Goal: Find specific page/section: Find specific page/section

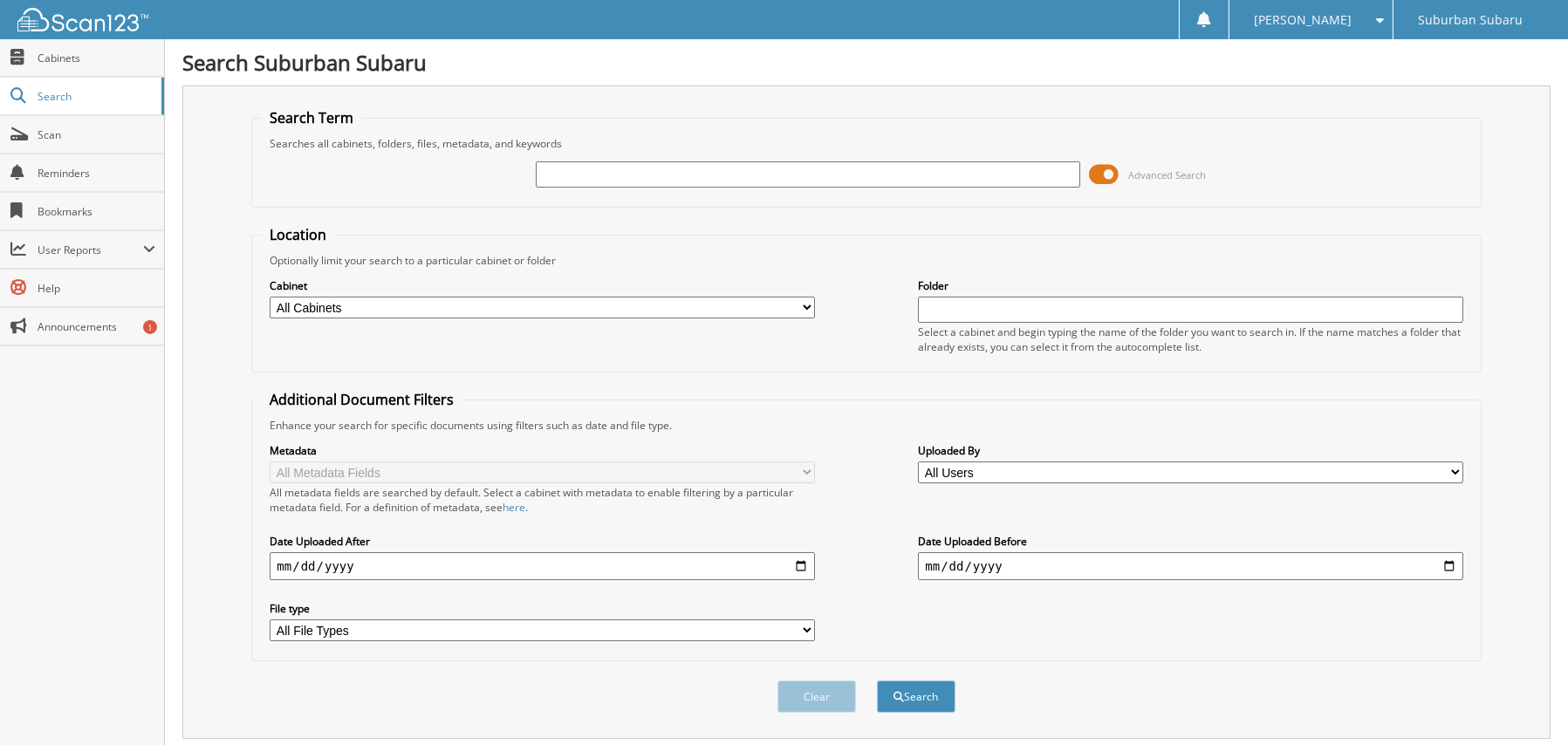
click at [762, 171] on input "text" at bounding box center [807, 175] width 544 height 26
type input "X231CA"
click at [938, 699] on button "Search" at bounding box center [915, 696] width 78 height 33
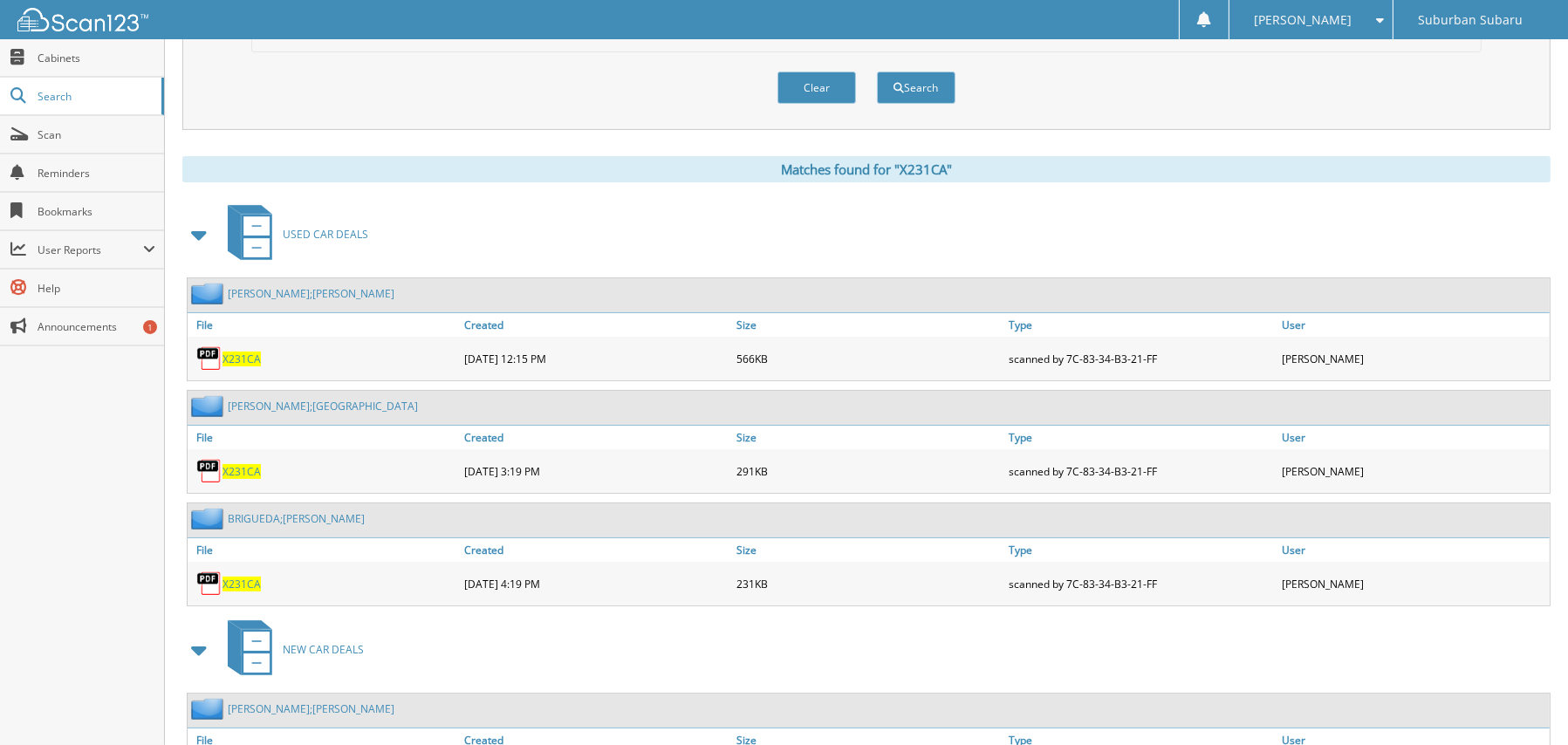
scroll to position [611, 0]
click at [242, 575] on span "X231CA" at bounding box center [241, 582] width 39 height 15
drag, startPoint x: 613, startPoint y: 633, endPoint x: 597, endPoint y: 630, distance: 16.3
click at [610, 632] on div "NEW CAR DEALS" at bounding box center [866, 647] width 1368 height 68
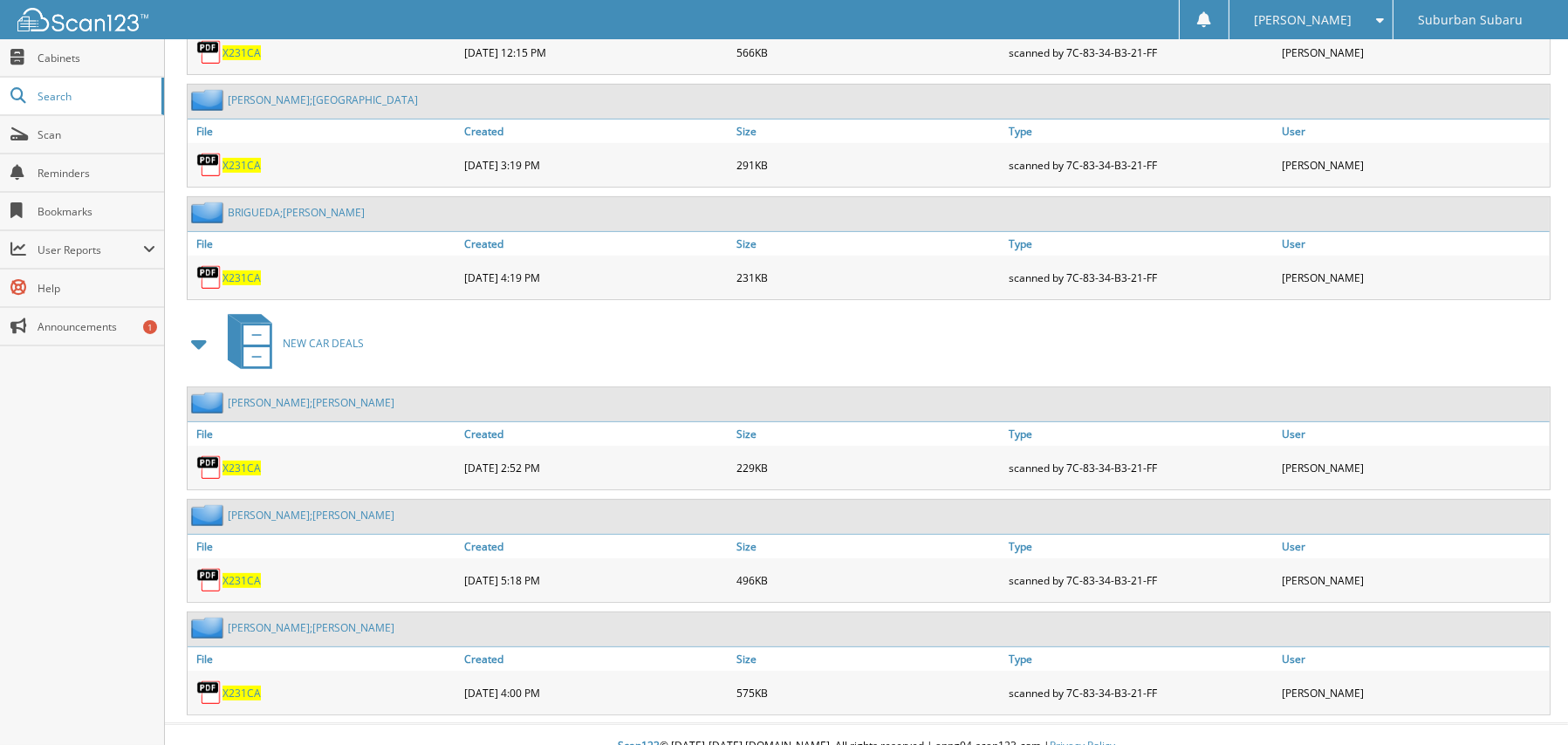
scroll to position [931, 0]
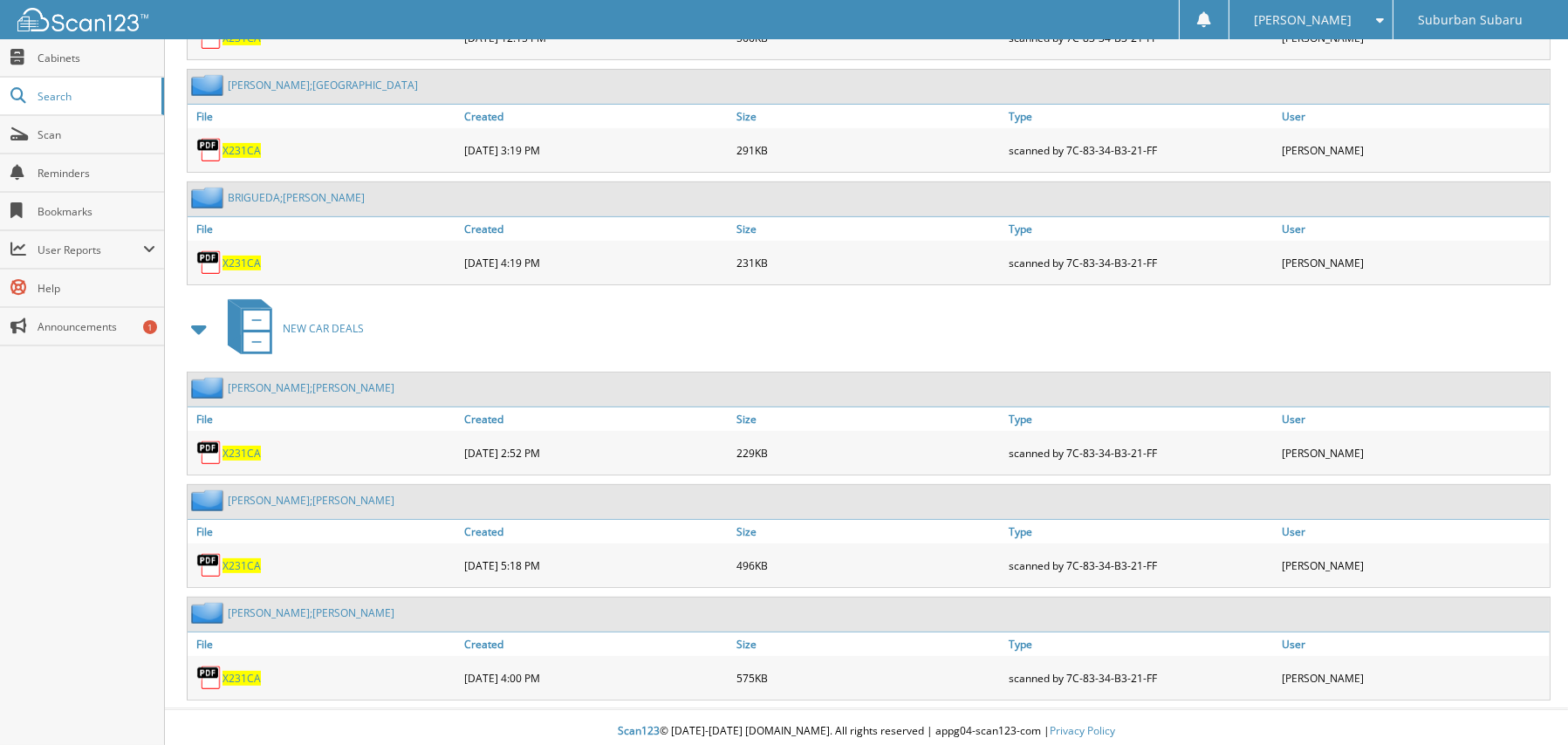
click at [660, 315] on div "NEW CAR DEALS" at bounding box center [866, 327] width 1368 height 68
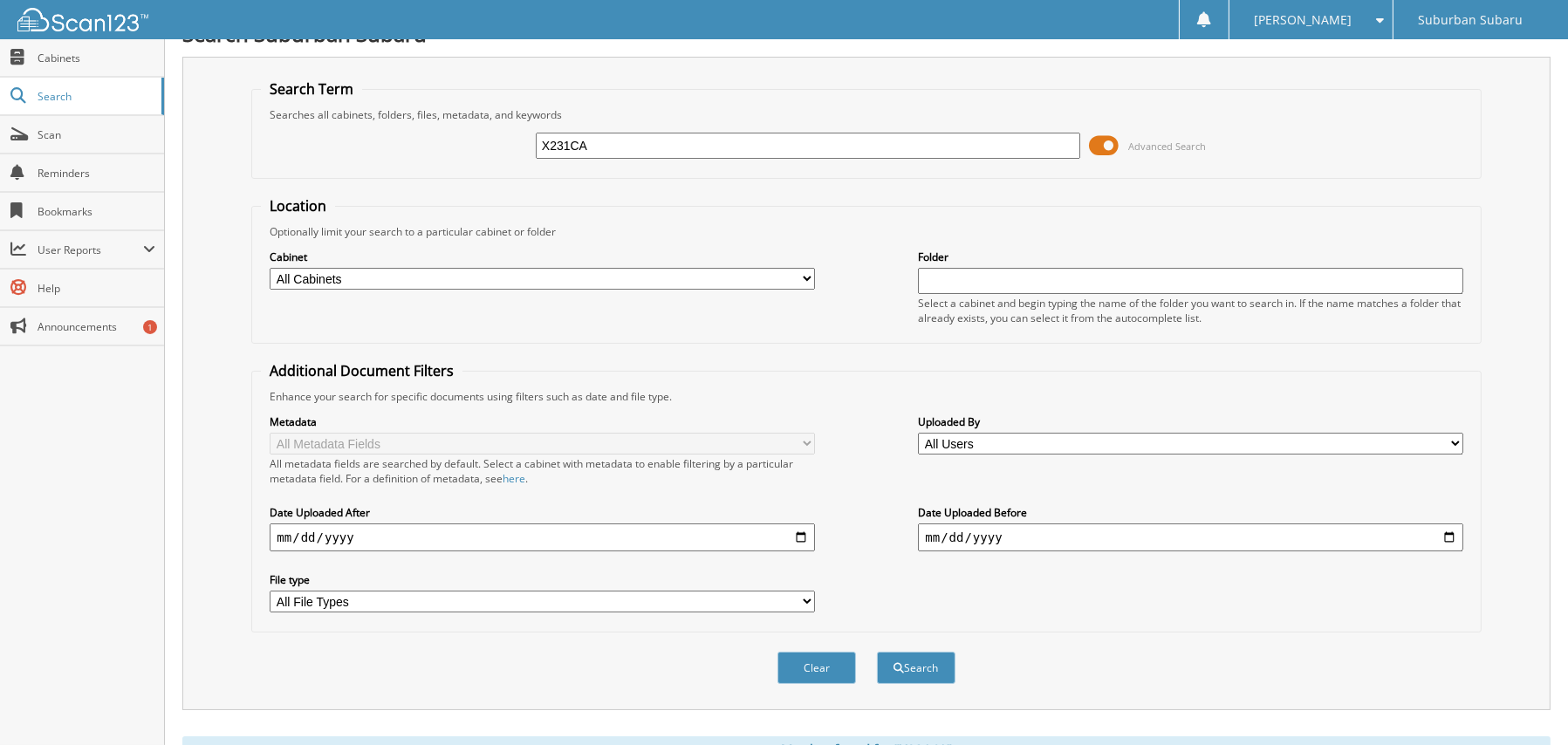
scroll to position [0, 0]
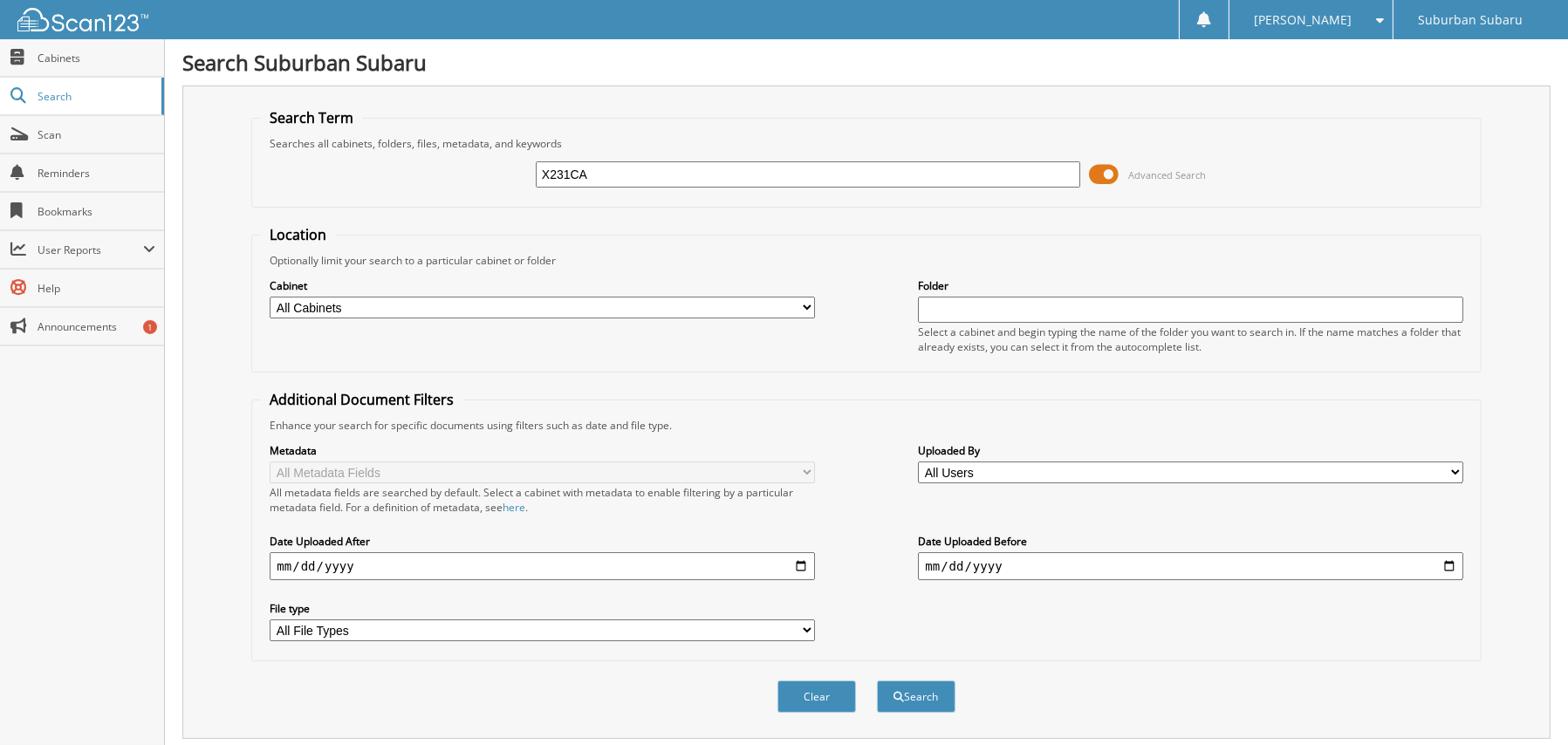
click at [607, 173] on input "X231CA" at bounding box center [807, 175] width 544 height 26
type input "X231AJ"
click at [877, 681] on button "Search" at bounding box center [915, 696] width 78 height 33
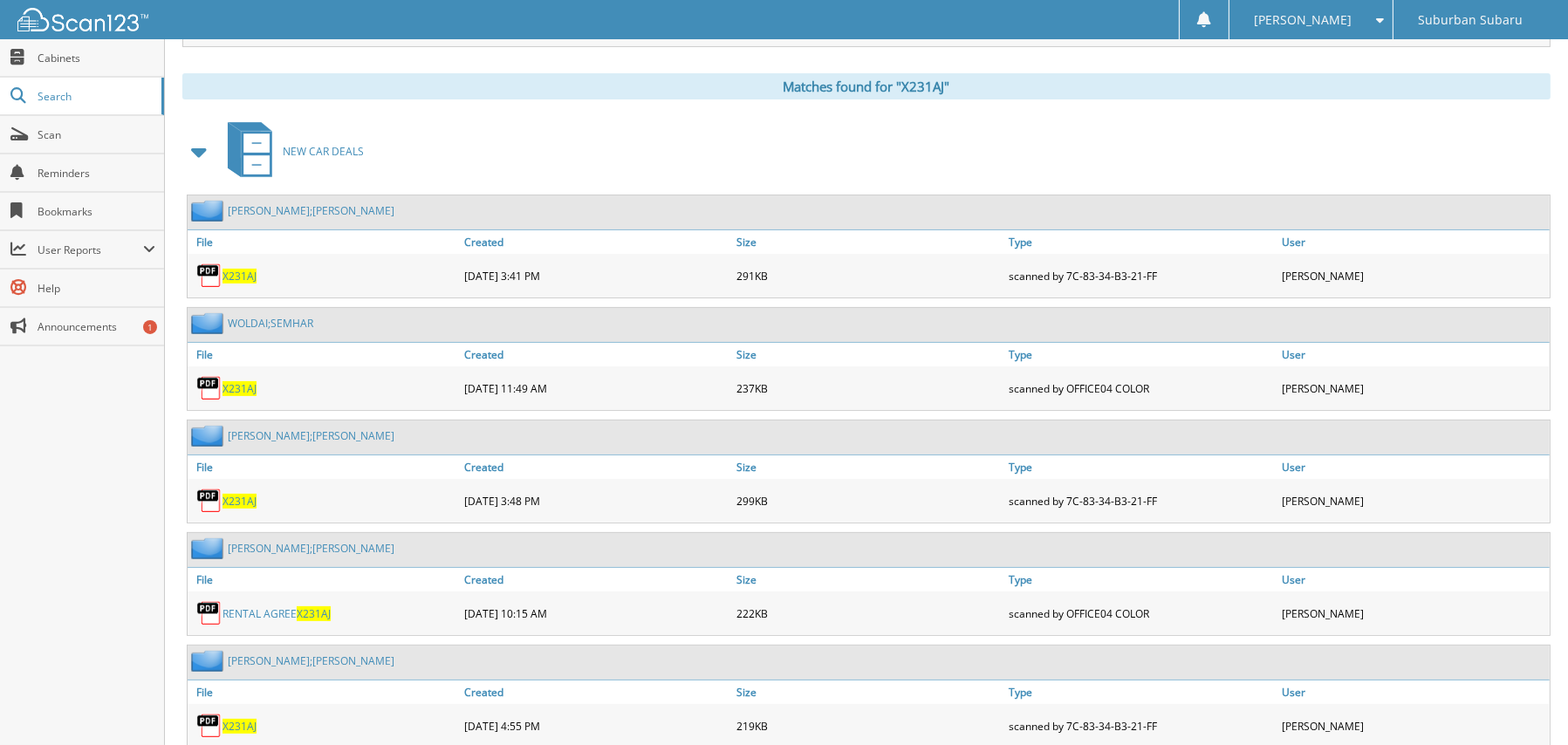
scroll to position [524, 0]
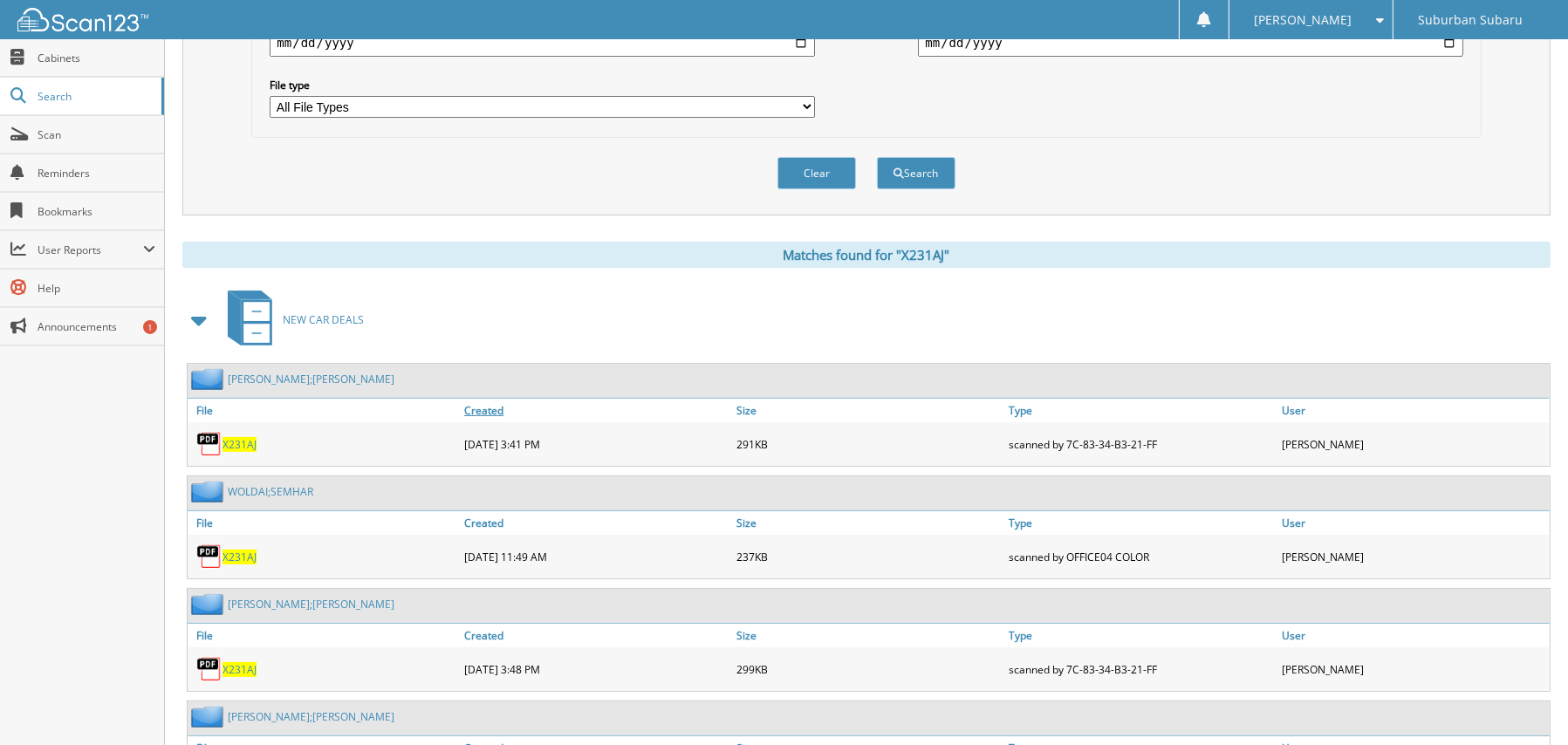
click at [483, 399] on link "Created" at bounding box center [596, 411] width 272 height 24
drag, startPoint x: 384, startPoint y: 365, endPoint x: 972, endPoint y: 367, distance: 588.0
drag, startPoint x: 972, startPoint y: 367, endPoint x: 684, endPoint y: 310, distance: 293.6
click at [684, 312] on div "NEW CAR DEALS" at bounding box center [866, 319] width 1368 height 68
